Goal: Transaction & Acquisition: Download file/media

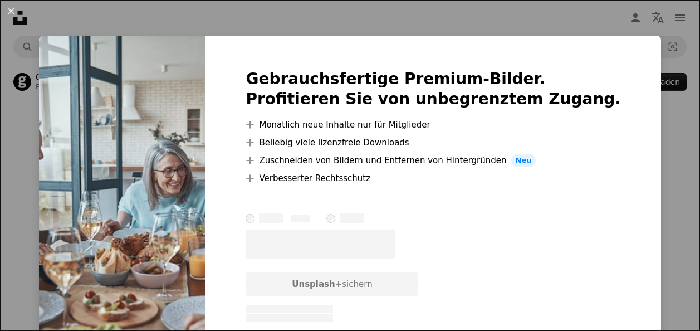
scroll to position [1423, 0]
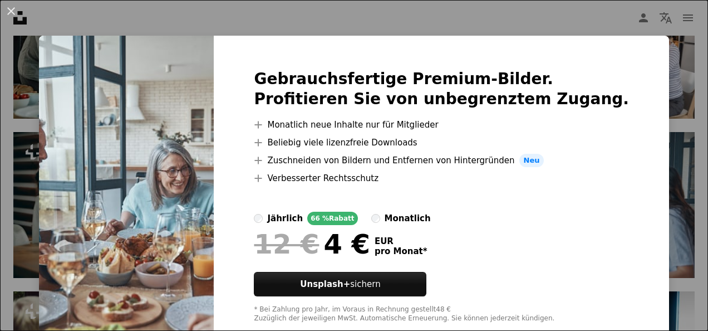
click at [412, 220] on div "monatlich" at bounding box center [408, 218] width 46 height 13
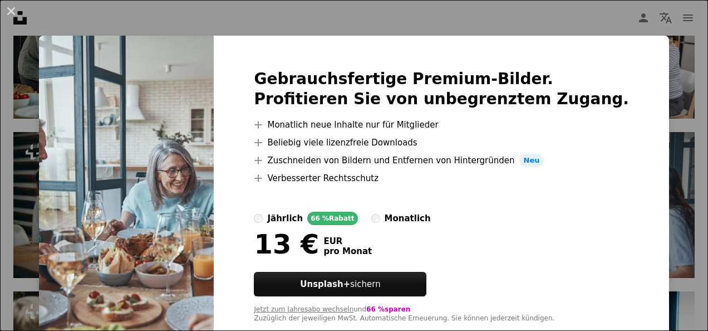
click at [295, 208] on div at bounding box center [441, 198] width 375 height 27
click at [302, 220] on div "jährlich" at bounding box center [285, 218] width 36 height 13
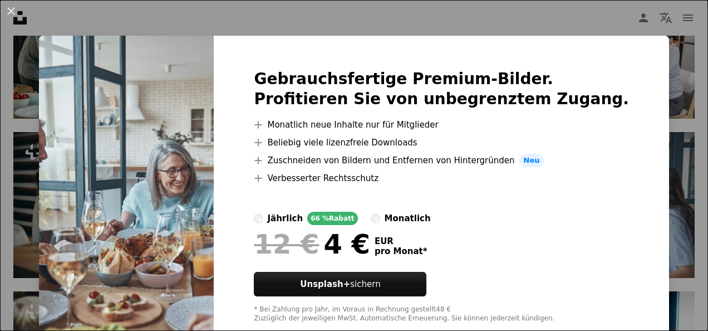
click at [558, 31] on div "An X shape Gebrauchsfertige Premium-Bilder. Profitieren Sie von unbegrenztem Zu…" at bounding box center [354, 165] width 708 height 331
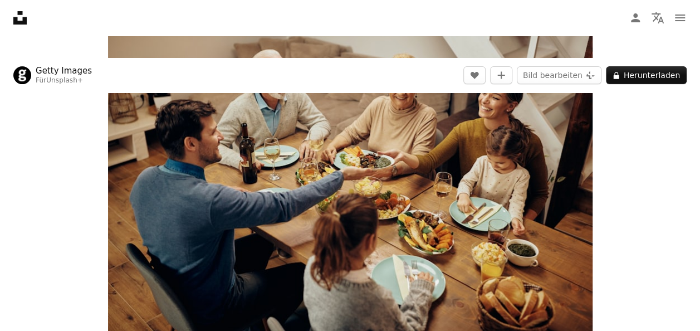
scroll to position [56, 0]
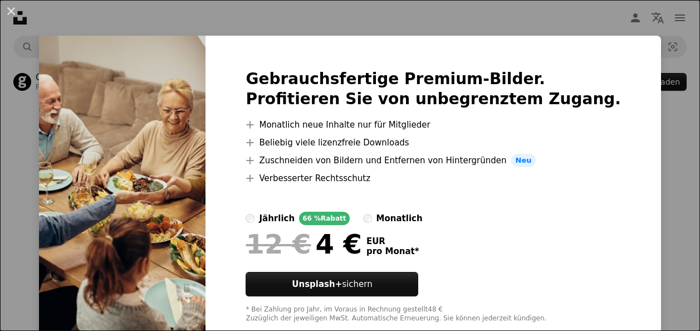
scroll to position [90, 0]
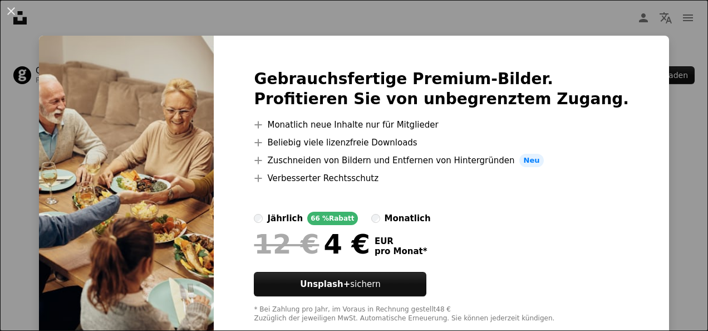
click at [594, 16] on div "An X shape Gebrauchsfertige Premium-Bilder. Profitieren Sie von unbegrenztem Zu…" at bounding box center [354, 165] width 708 height 331
